Goal: Information Seeking & Learning: Learn about a topic

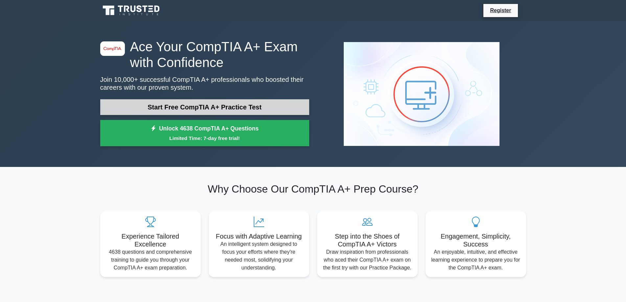
click at [186, 102] on link "Start Free CompTIA A+ Practice Test" at bounding box center [204, 107] width 209 height 16
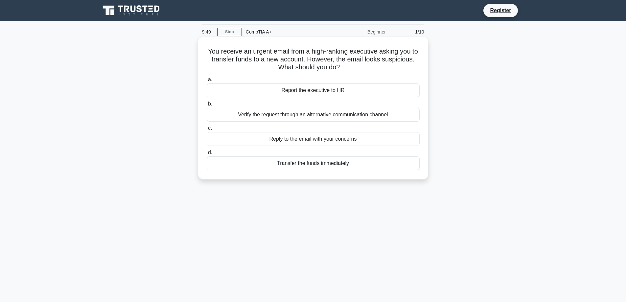
click at [317, 92] on div "Report the executive to HR" at bounding box center [313, 90] width 213 height 14
click at [207, 82] on input "a. Report the executive to HR" at bounding box center [207, 80] width 0 height 4
click at [318, 119] on div "Change the device's network settings to use a static IP address." at bounding box center [313, 115] width 213 height 14
click at [207, 106] on input "b. Change the device's network settings to use a static IP address." at bounding box center [207, 104] width 0 height 4
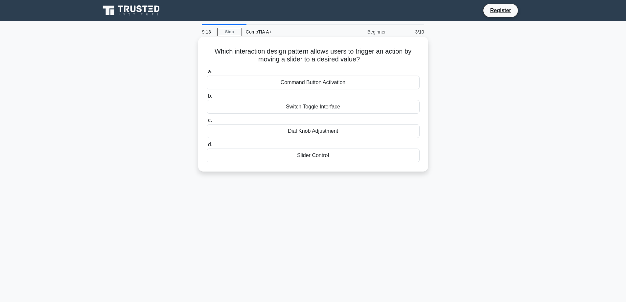
click at [364, 155] on div "Slider Control" at bounding box center [313, 156] width 213 height 14
click at [207, 147] on input "d. Slider Control" at bounding box center [207, 145] width 0 height 4
click at [365, 83] on div "Restore from a previous backup" at bounding box center [313, 83] width 213 height 14
click at [207, 74] on input "a. Restore from a previous backup" at bounding box center [207, 72] width 0 height 4
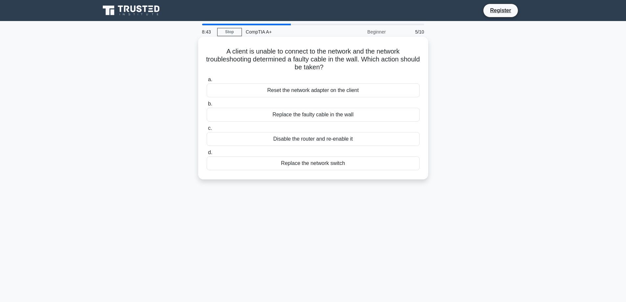
click at [354, 116] on div "Replace the faulty cable in the wall" at bounding box center [313, 115] width 213 height 14
click at [207, 106] on input "b. Replace the faulty cable in the wall" at bounding box center [207, 104] width 0 height 4
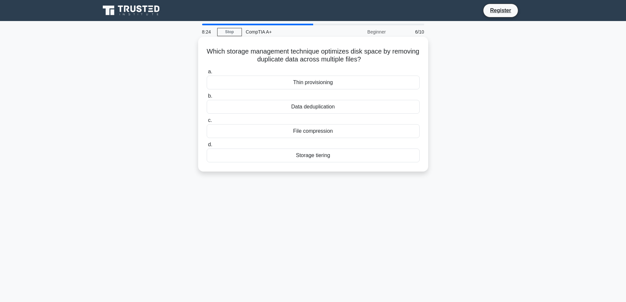
click at [322, 134] on div "File compression" at bounding box center [313, 131] width 213 height 14
click at [207, 123] on input "c. File compression" at bounding box center [207, 120] width 0 height 4
click at [350, 130] on div "SDRAM" at bounding box center [313, 131] width 213 height 14
click at [207, 123] on input "c. SDRAM" at bounding box center [207, 120] width 0 height 4
click at [338, 133] on div "Progress bar" at bounding box center [313, 131] width 213 height 14
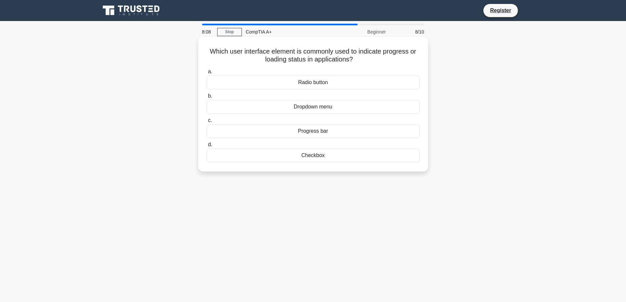
click at [207, 123] on input "c. Progress bar" at bounding box center [207, 120] width 0 height 4
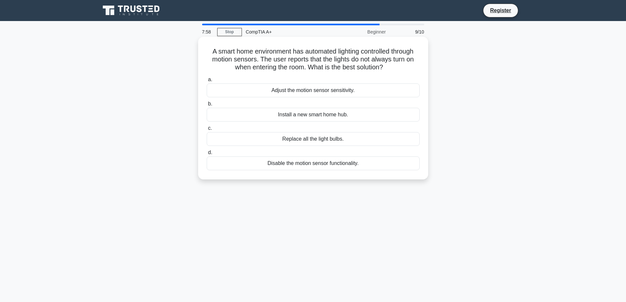
click at [335, 89] on div "Adjust the motion sensor sensitivity." at bounding box center [313, 90] width 213 height 14
click at [207, 82] on input "a. Adjust the motion sensor sensitivity." at bounding box center [207, 80] width 0 height 4
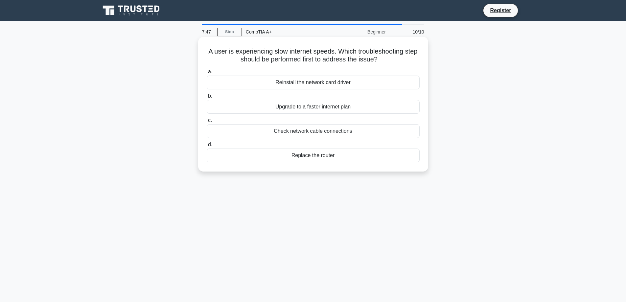
click at [339, 133] on div "Check network cable connections" at bounding box center [313, 131] width 213 height 14
click at [207, 123] on input "c. Check network cable connections" at bounding box center [207, 120] width 0 height 4
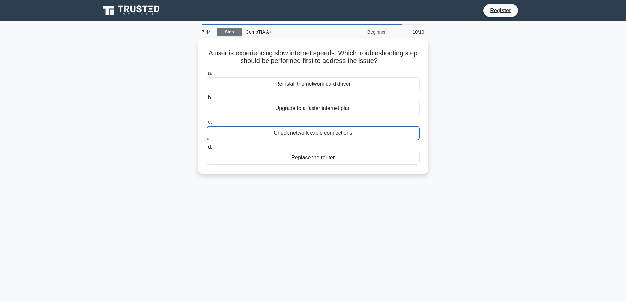
click at [231, 30] on link "Stop" at bounding box center [229, 32] width 25 height 8
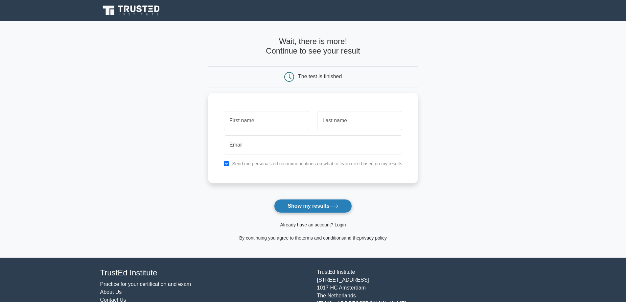
click at [295, 204] on button "Show my results" at bounding box center [313, 206] width 78 height 14
click at [229, 161] on input "checkbox" at bounding box center [226, 161] width 5 height 5
checkbox input "false"
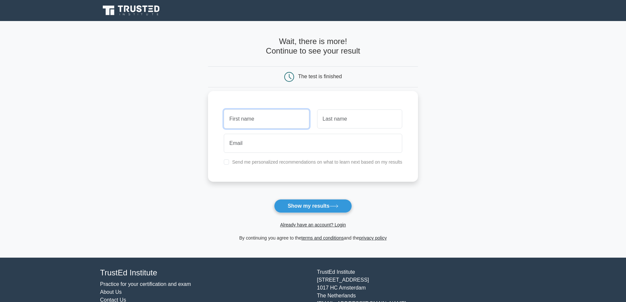
click at [240, 127] on input "text" at bounding box center [266, 118] width 85 height 19
type input "aaa"
click at [331, 116] on input "text" at bounding box center [359, 118] width 85 height 19
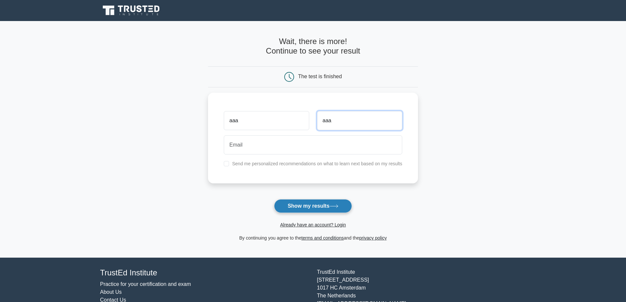
type input "aaa"
click at [284, 203] on button "Show my results" at bounding box center [313, 206] width 78 height 14
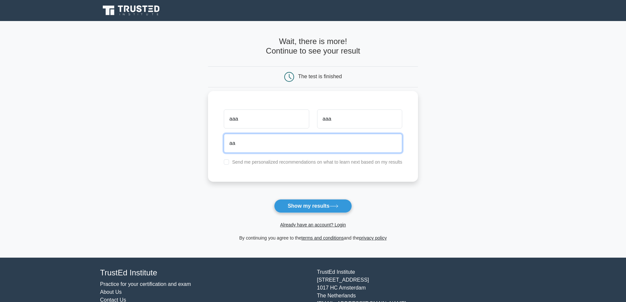
type input "a"
type input "imgayyy@outlook.fr"
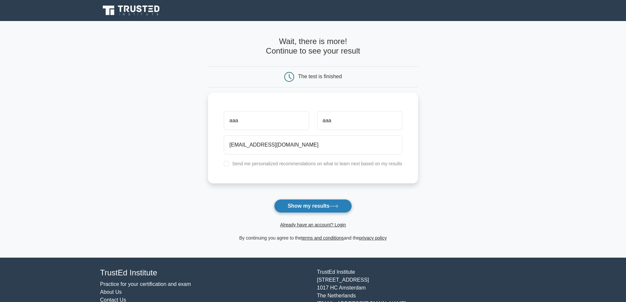
click at [305, 201] on button "Show my results" at bounding box center [313, 206] width 78 height 14
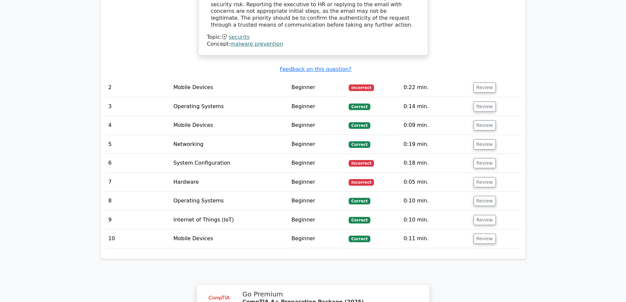
scroll to position [756, 0]
click at [333, 78] on td "Beginner" at bounding box center [317, 87] width 57 height 19
click at [481, 82] on button "Review" at bounding box center [485, 87] width 22 height 10
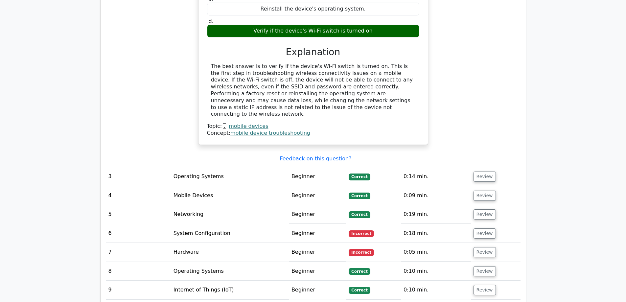
scroll to position [986, 0]
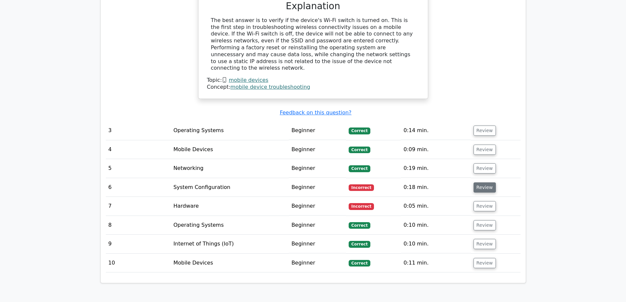
click at [482, 182] on button "Review" at bounding box center [485, 187] width 22 height 10
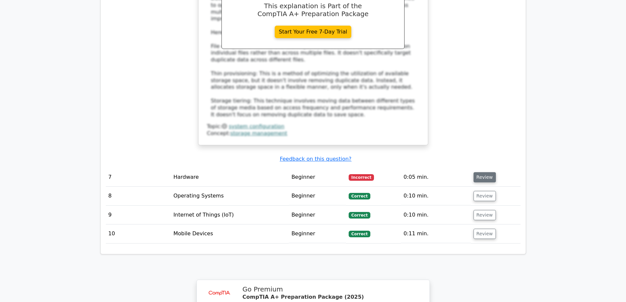
scroll to position [1347, 0]
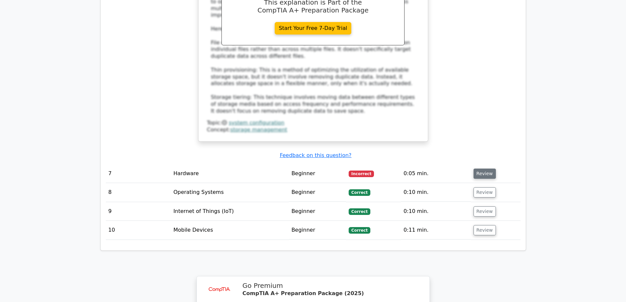
click at [474, 169] on button "Review" at bounding box center [485, 174] width 22 height 10
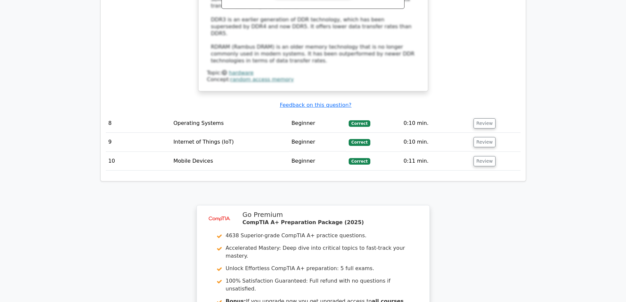
scroll to position [1742, 0]
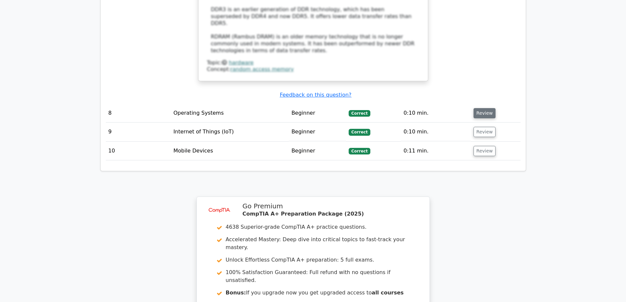
click at [481, 108] on button "Review" at bounding box center [485, 113] width 22 height 10
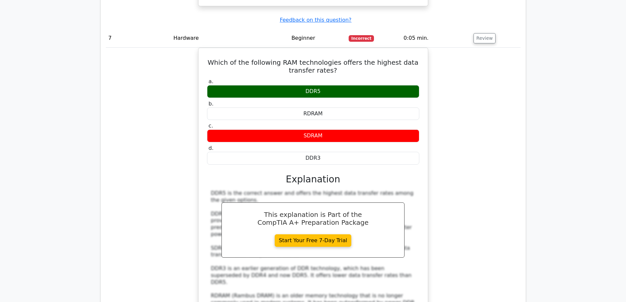
scroll to position [1479, 0]
